Goal: Task Accomplishment & Management: Complete application form

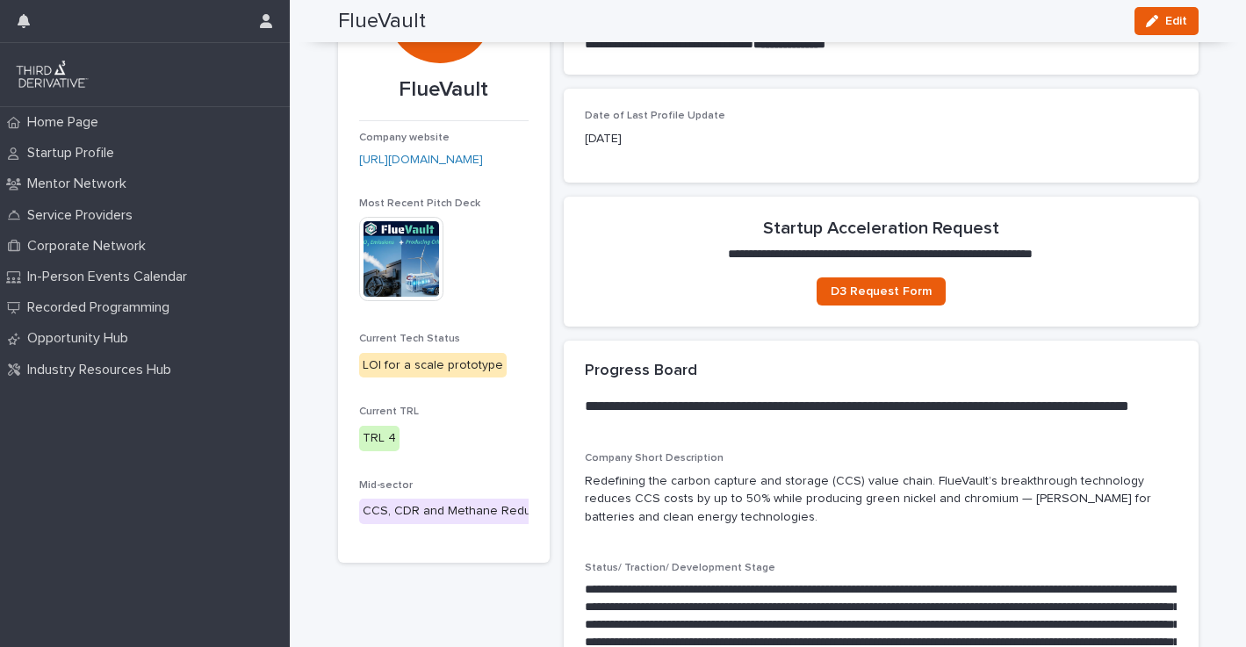
scroll to position [88, 0]
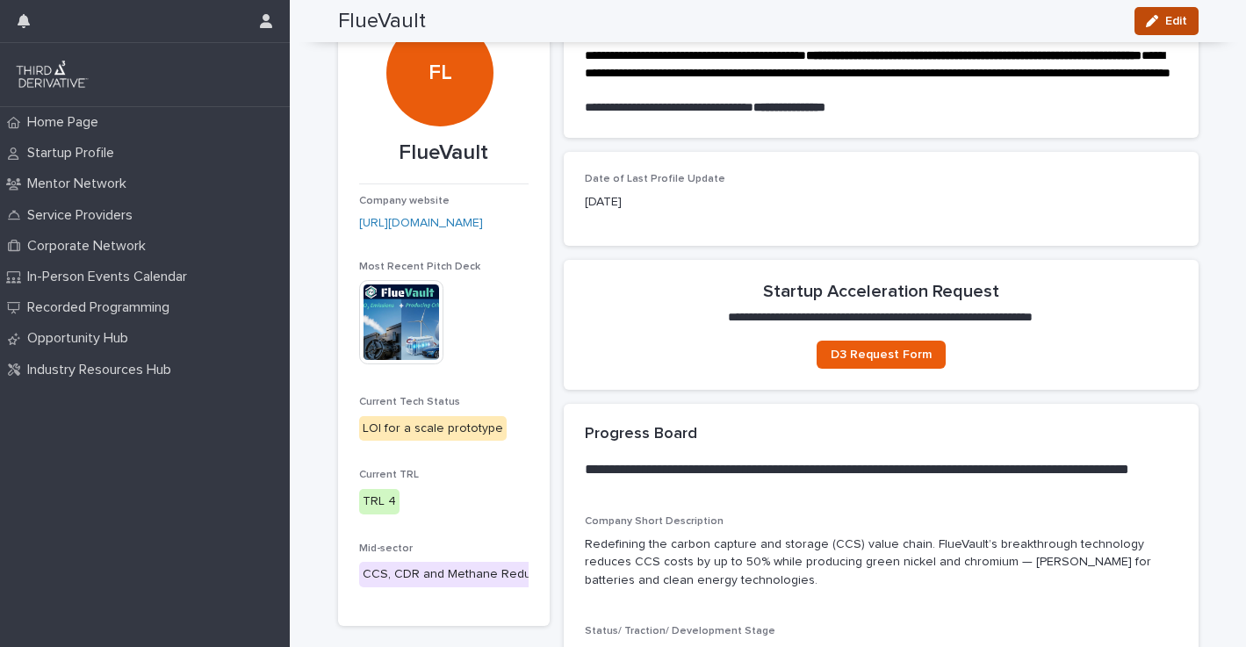
click at [1165, 24] on span "Edit" at bounding box center [1176, 21] width 22 height 12
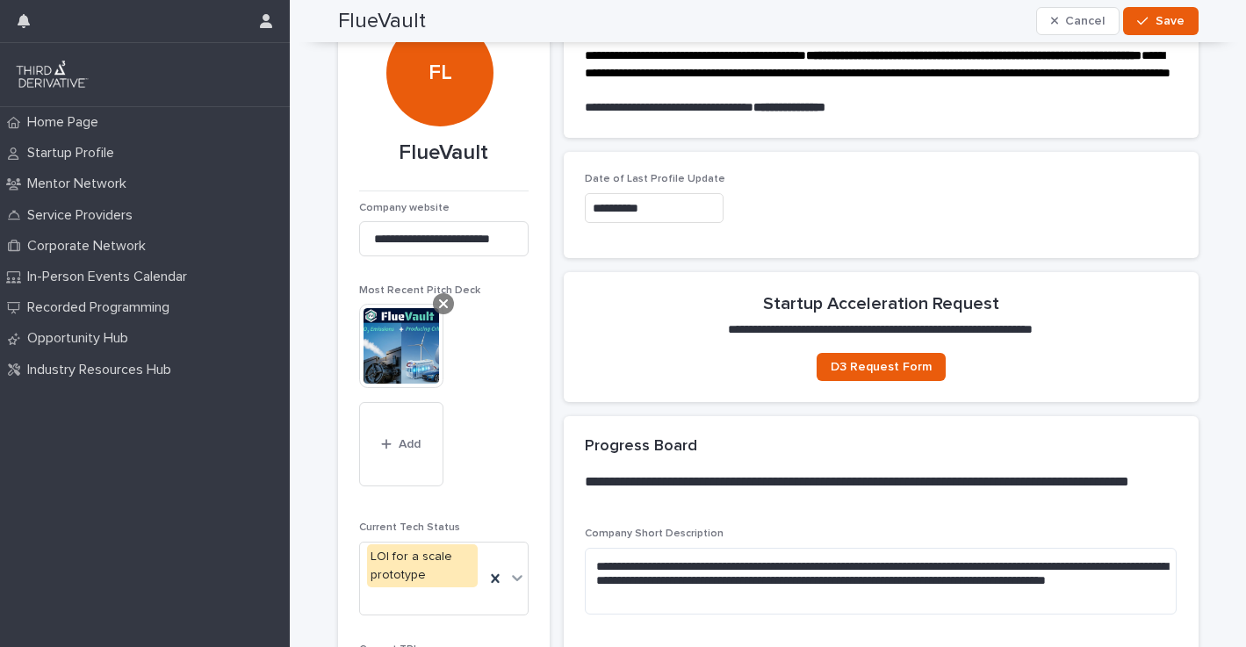
click at [439, 304] on icon at bounding box center [443, 304] width 9 height 14
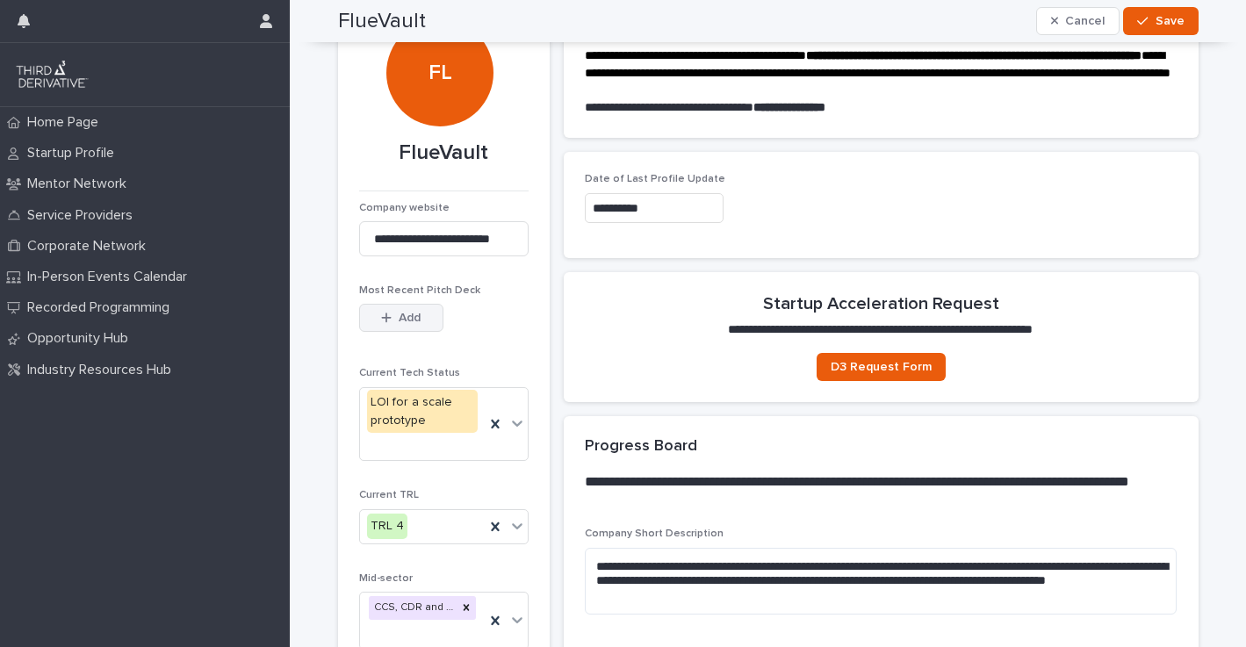
click at [401, 314] on span "Add" at bounding box center [410, 318] width 22 height 12
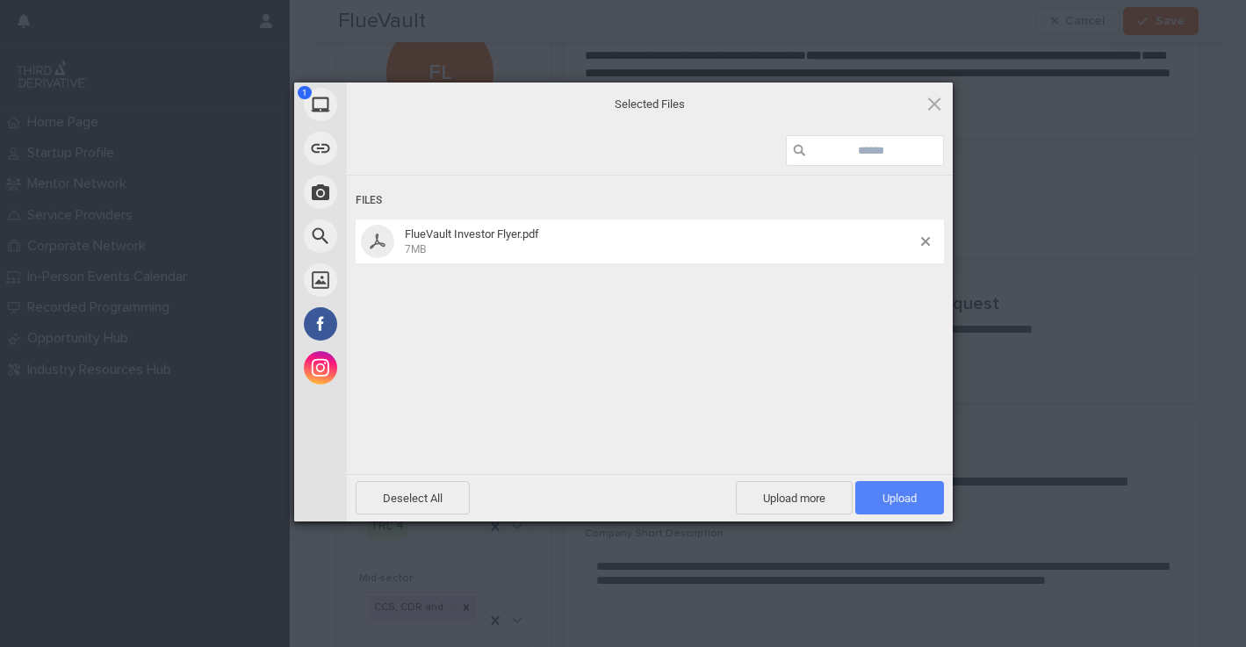
click at [890, 494] on span "Upload 1" at bounding box center [899, 498] width 34 height 13
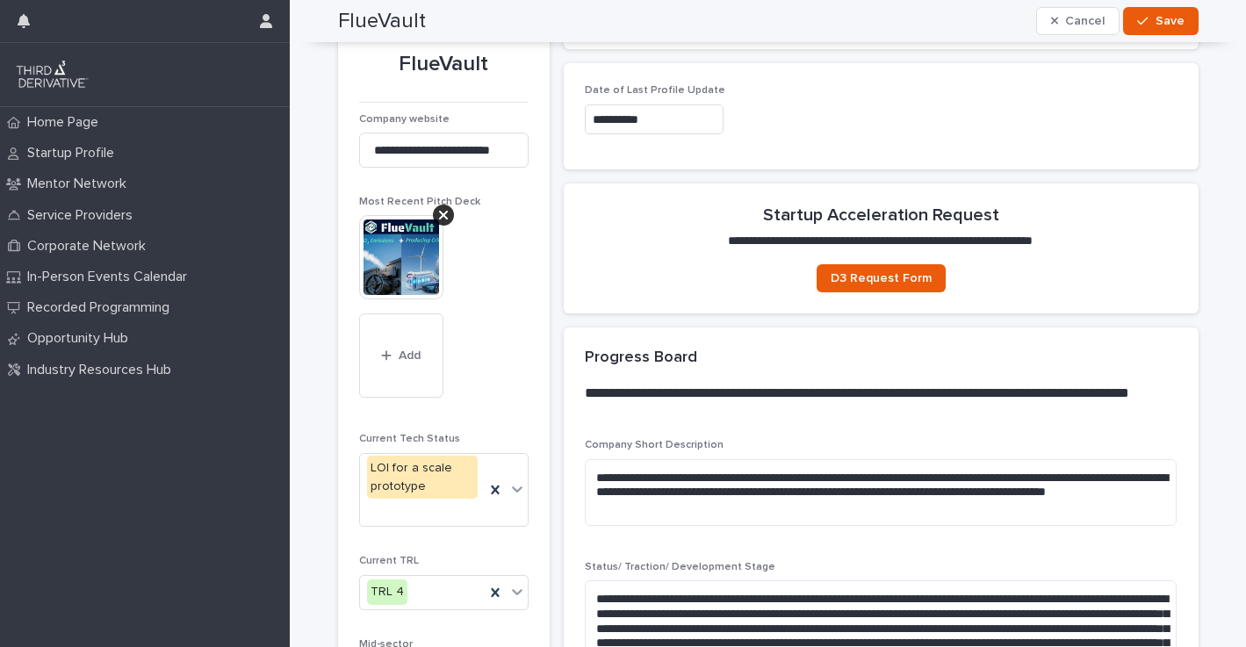
scroll to position [160, 0]
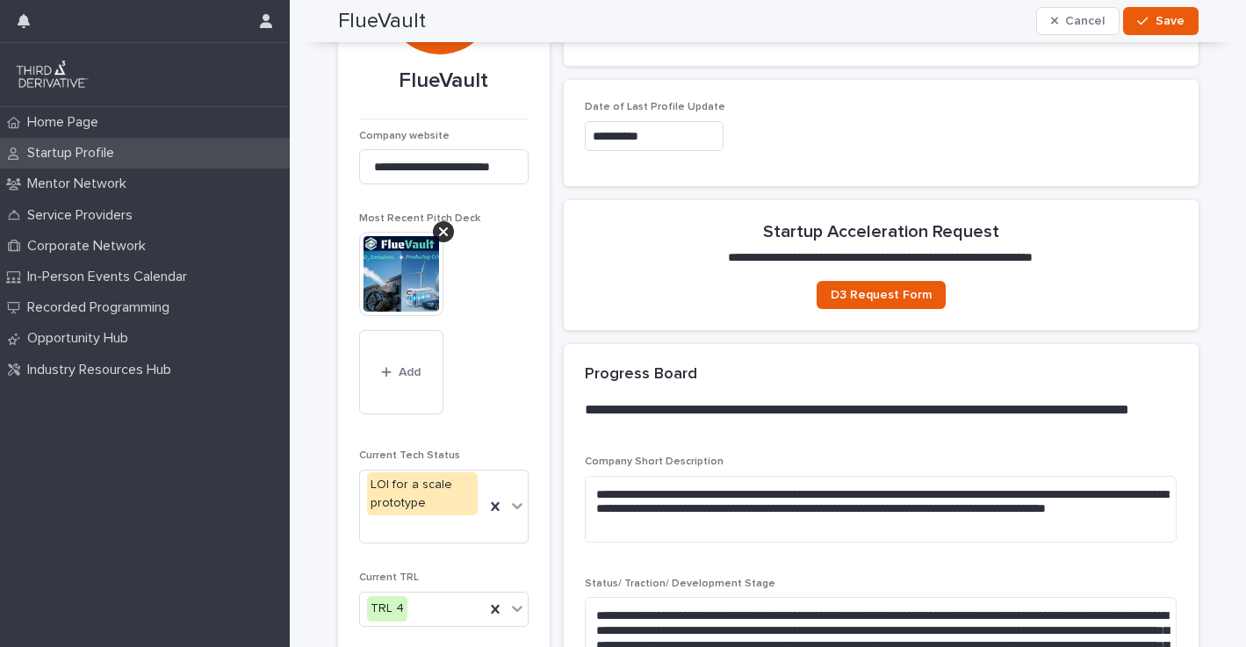
click at [78, 159] on p "Startup Profile" at bounding box center [74, 153] width 108 height 17
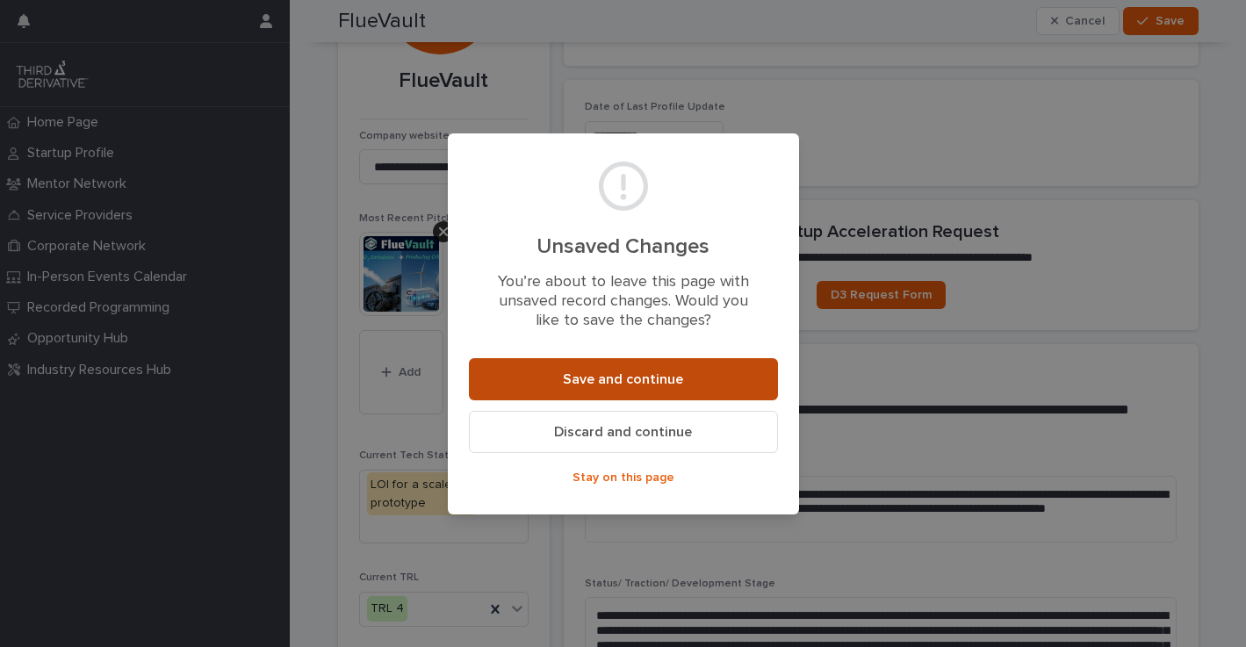
click at [669, 377] on span "Save and continue" at bounding box center [623, 379] width 120 height 14
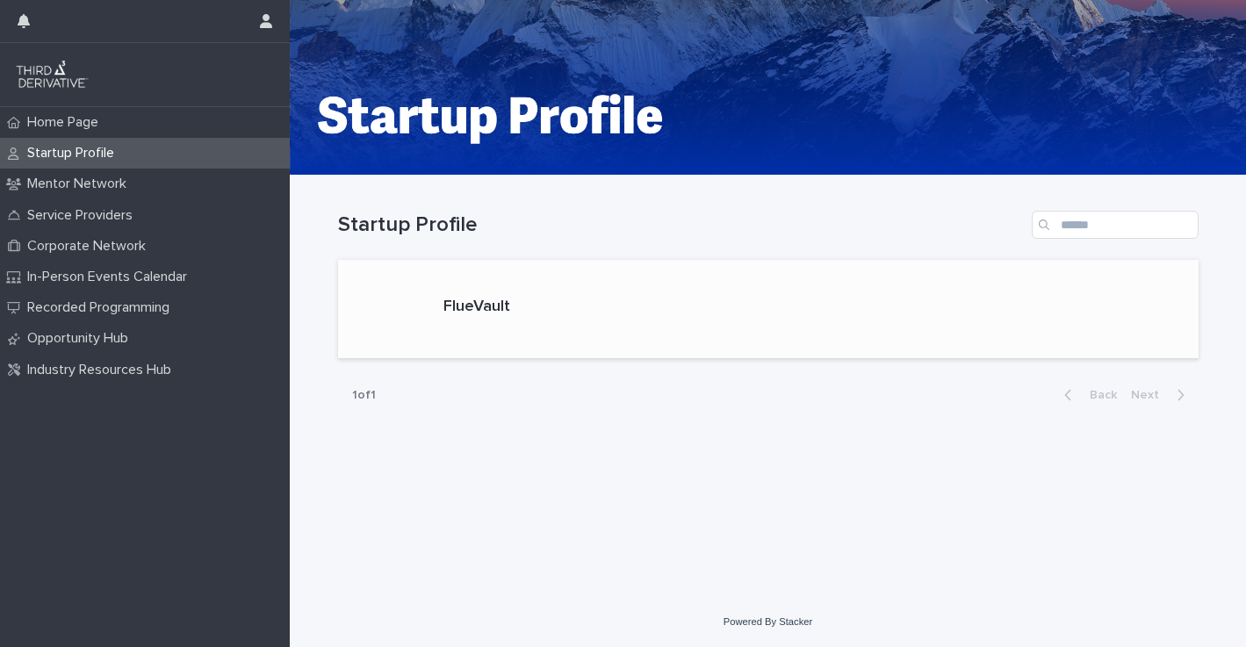
click at [505, 312] on p "FlueVault" at bounding box center [476, 307] width 67 height 19
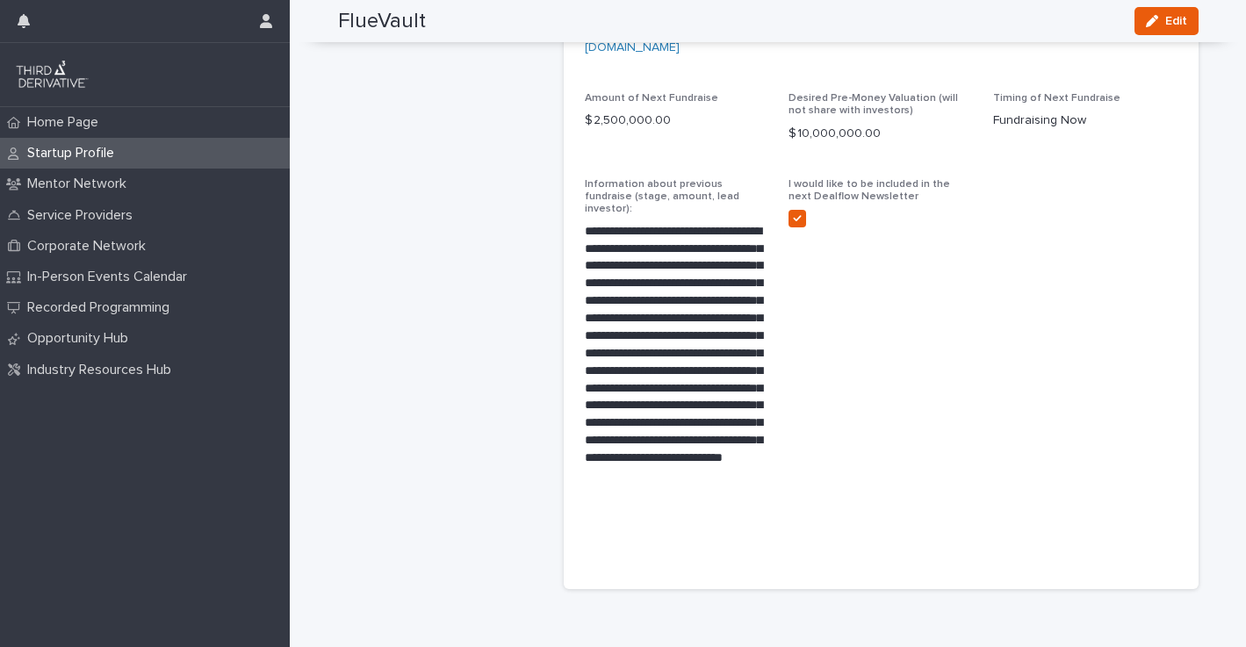
scroll to position [2107, 0]
